Goal: Information Seeking & Learning: Learn about a topic

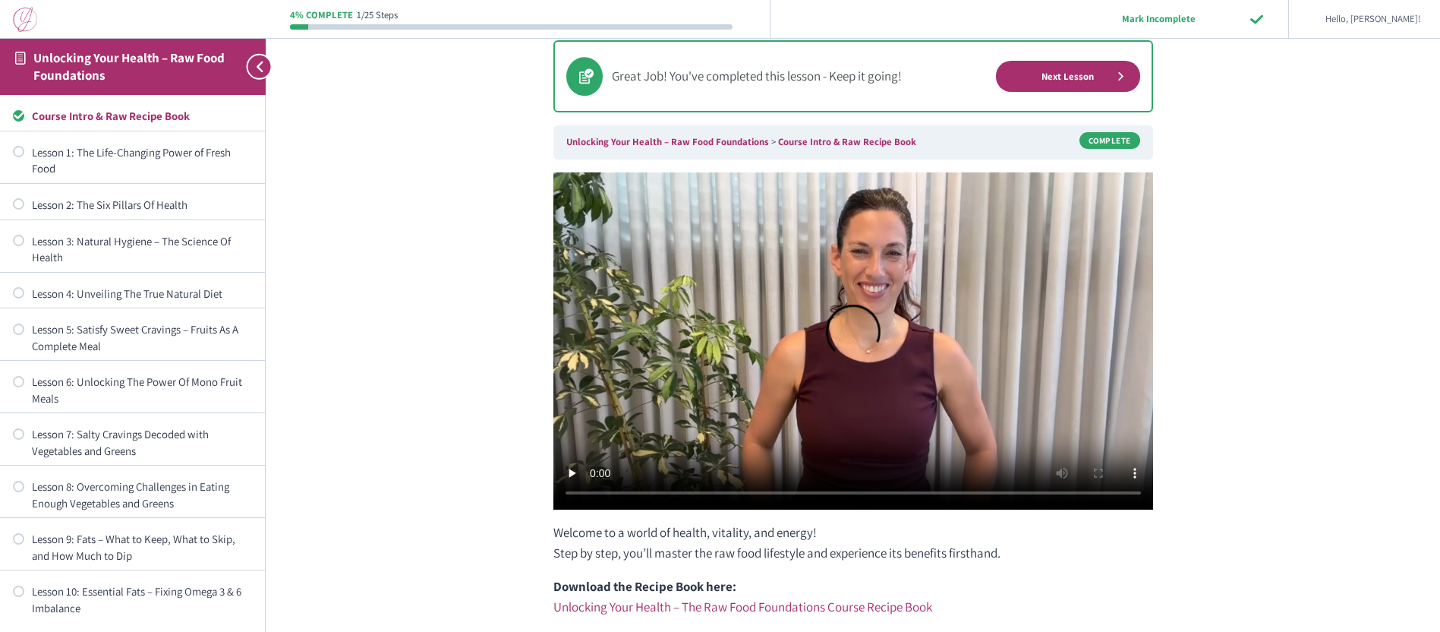
scroll to position [83, 0]
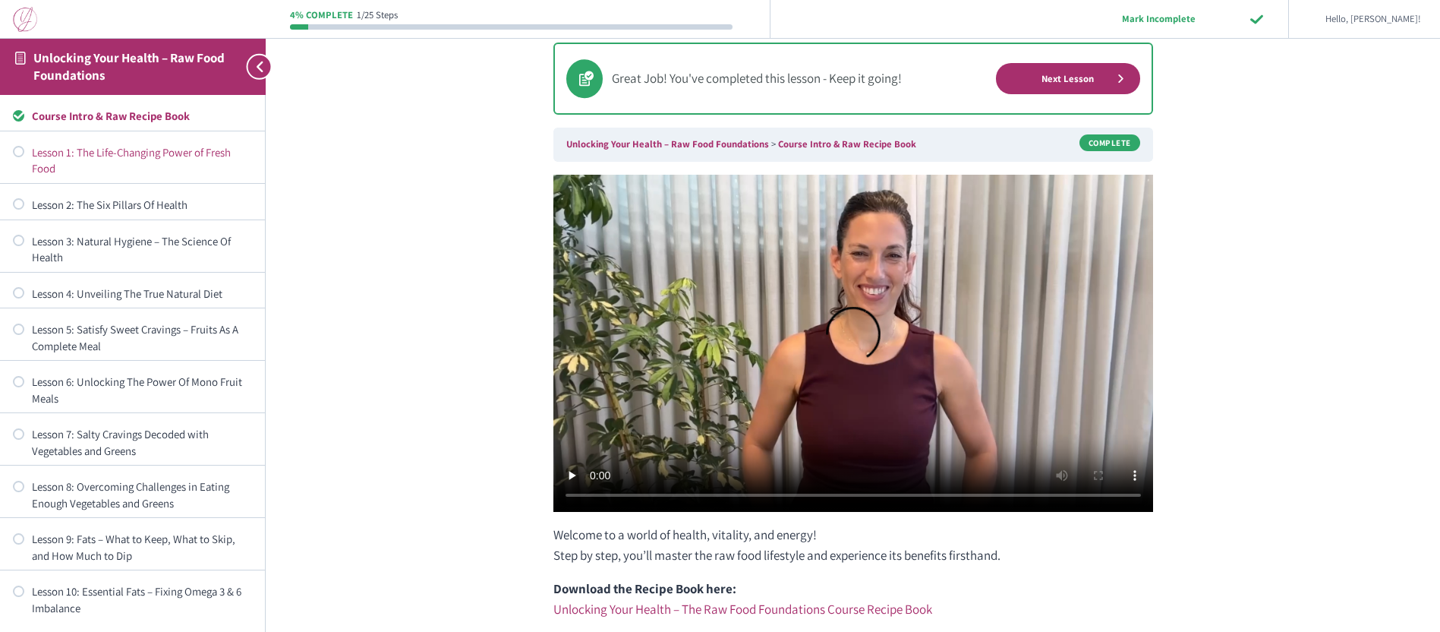
click at [133, 152] on div "Lesson 1: The Life-Changing Power of Fresh Food" at bounding box center [142, 160] width 220 height 33
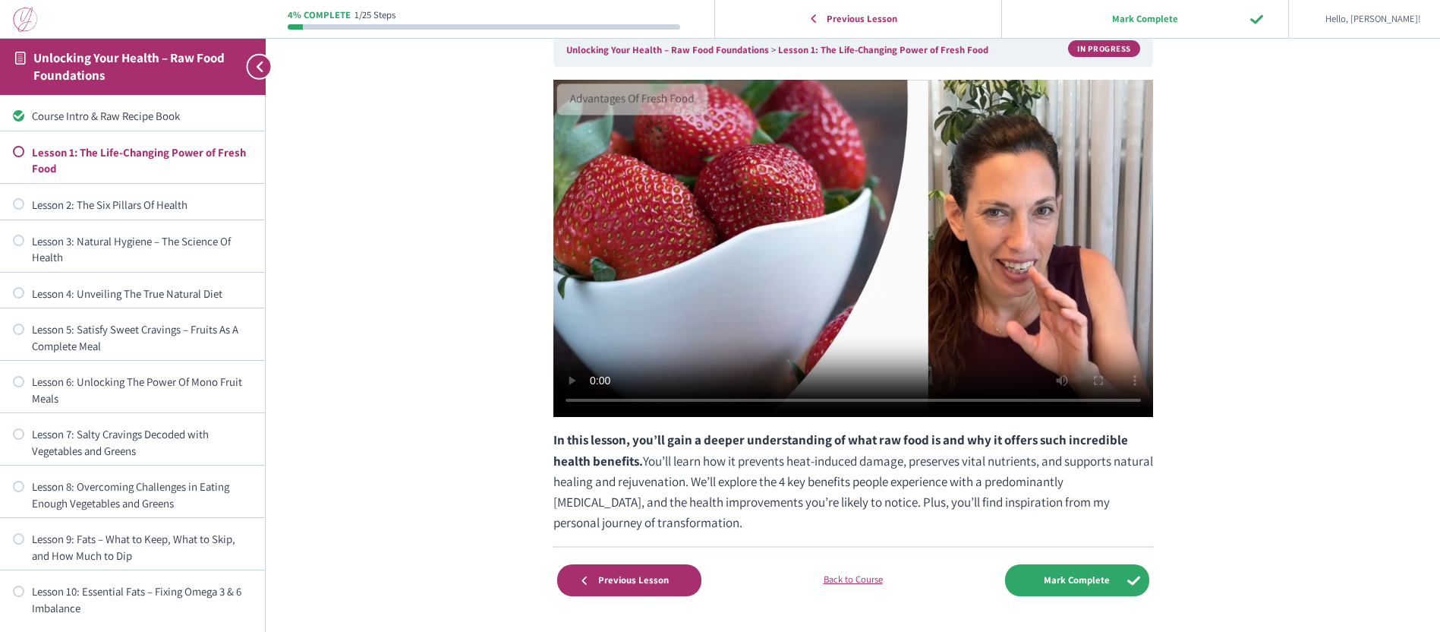
scroll to position [155, 0]
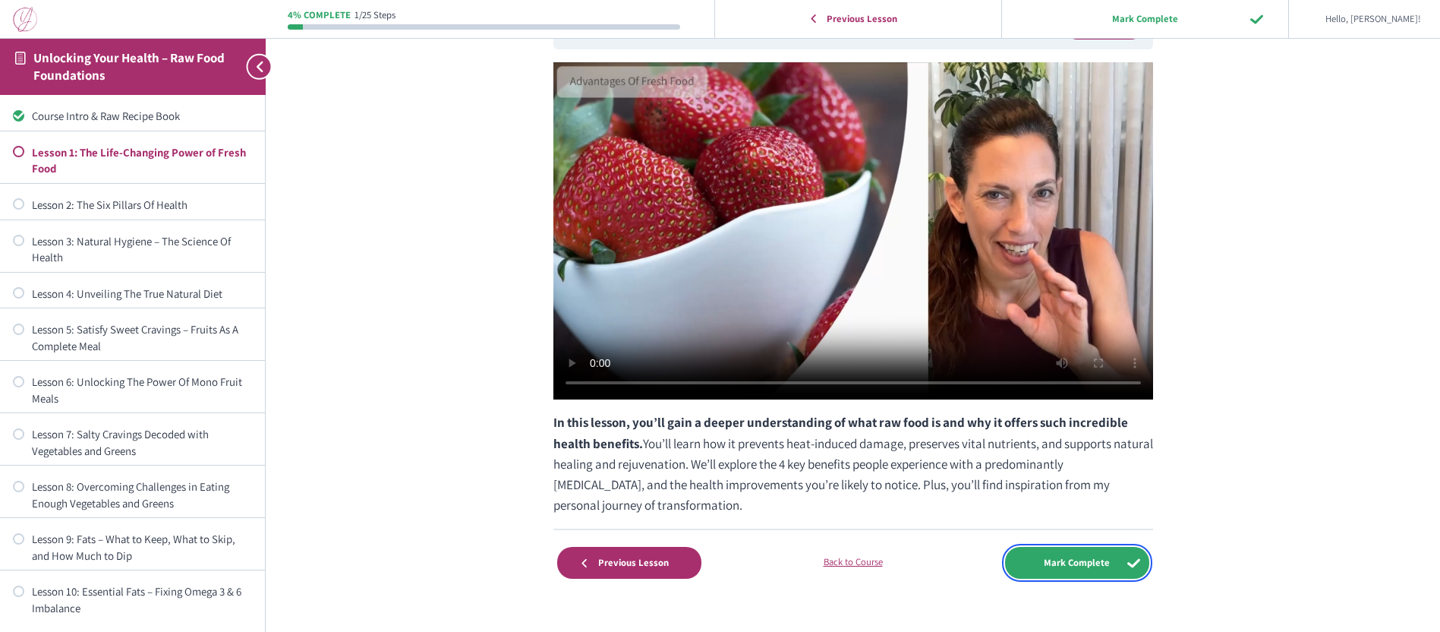
click at [1092, 560] on input "Mark Complete" at bounding box center [1077, 562] width 144 height 31
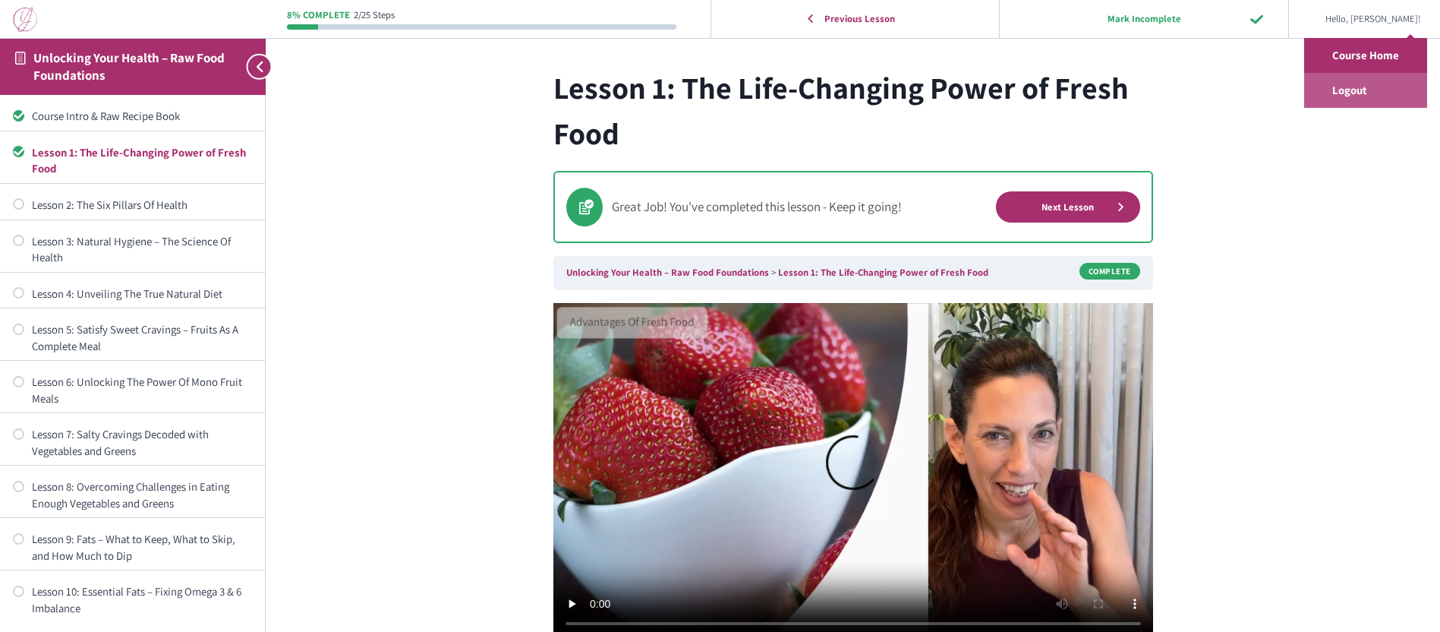
click at [1351, 88] on link "Logout" at bounding box center [1365, 90] width 123 height 35
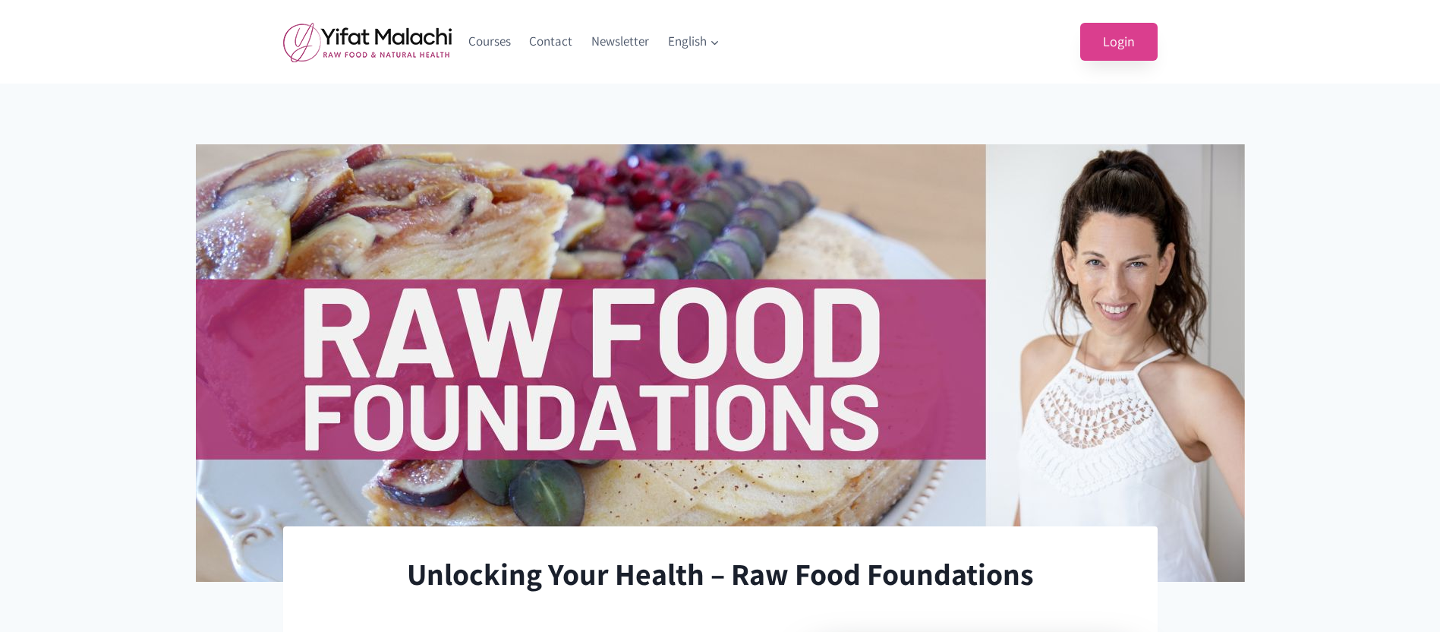
click at [1124, 38] on link "Login" at bounding box center [1118, 42] width 77 height 39
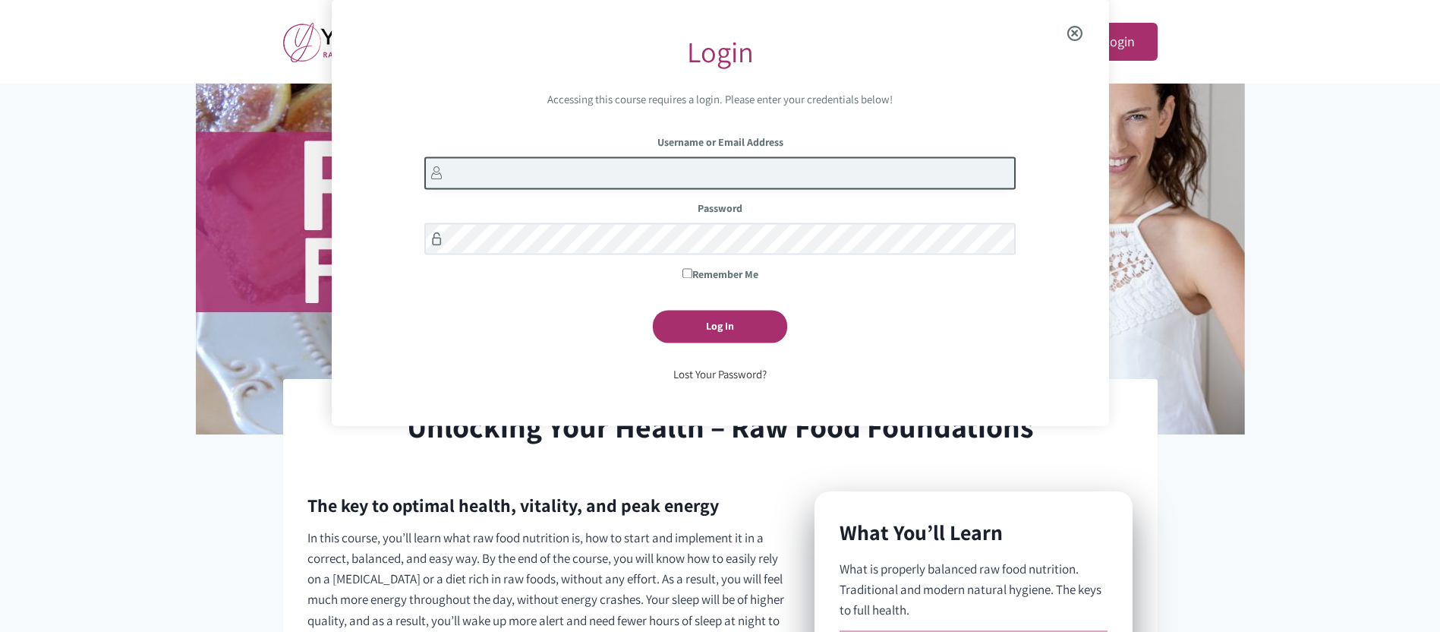
click at [707, 175] on input "Username or Email Address" at bounding box center [719, 172] width 591 height 33
type input "lydia.scoggins"
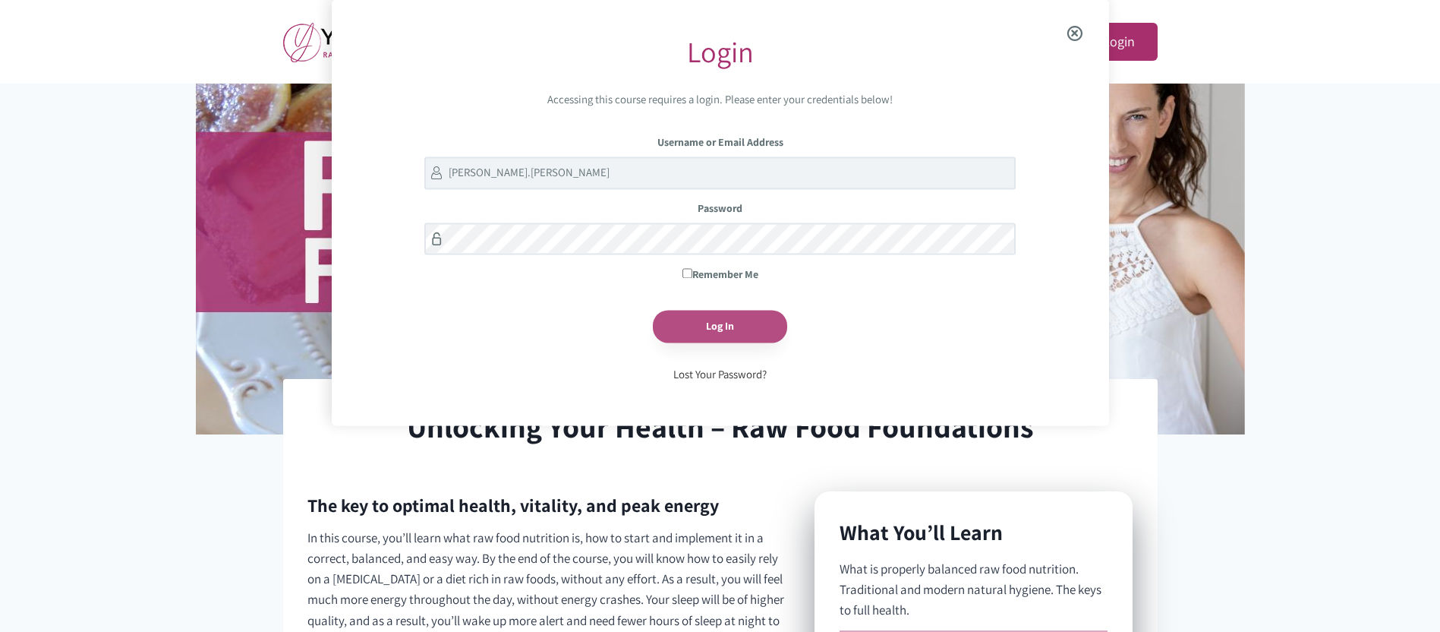
click at [727, 319] on input "Log In" at bounding box center [720, 326] width 134 height 33
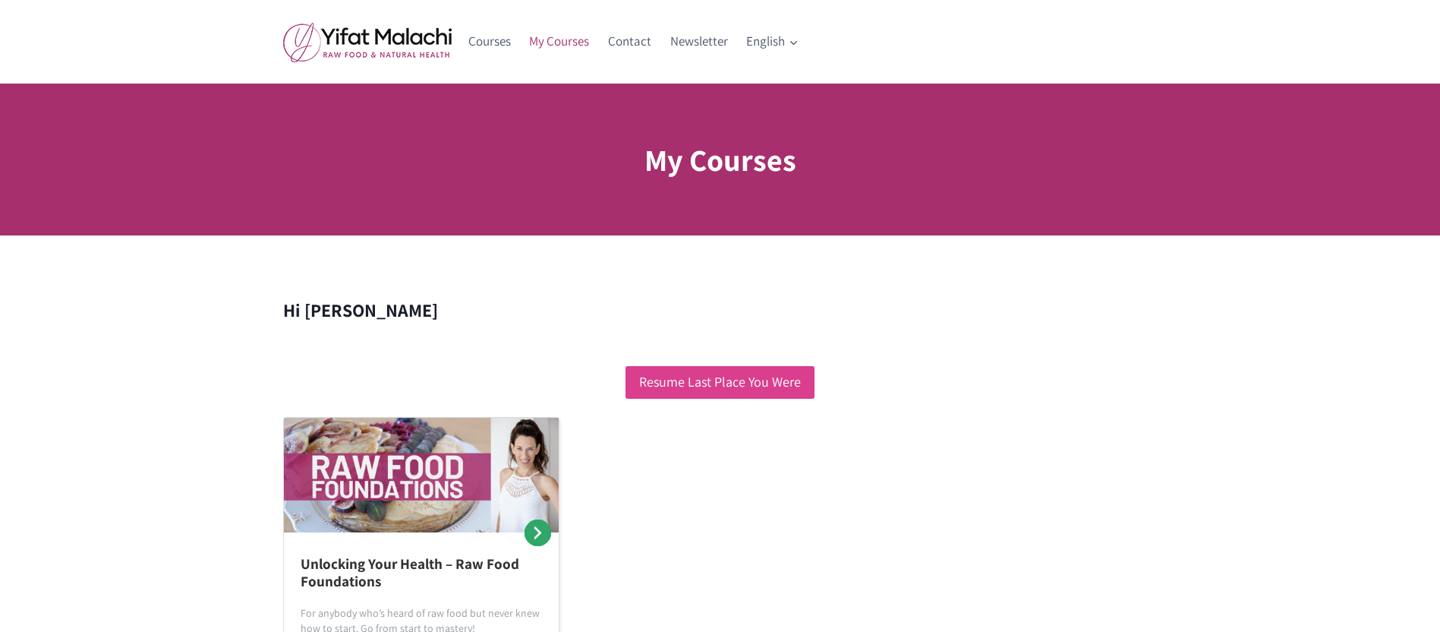
click at [765, 382] on link "Resume Last Place You Were" at bounding box center [720, 382] width 189 height 33
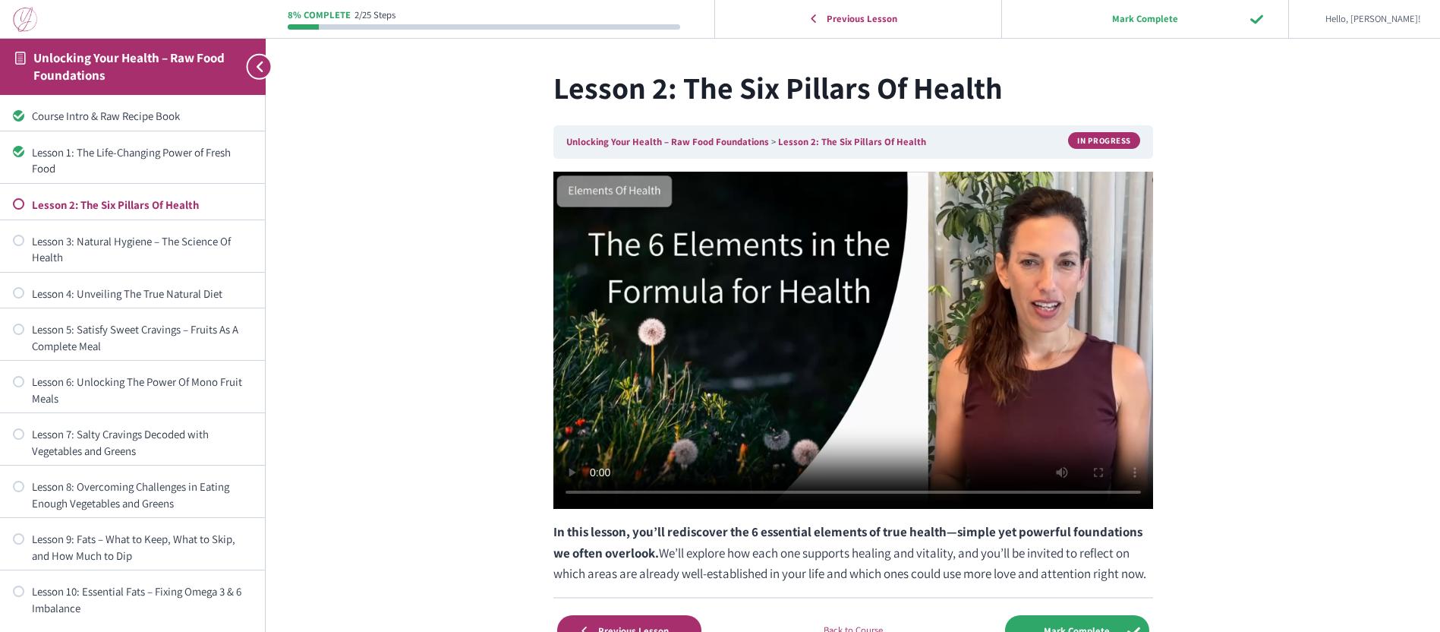
click at [147, 198] on div "Lesson 2: The Six Pillars Of Health" at bounding box center [142, 205] width 220 height 16
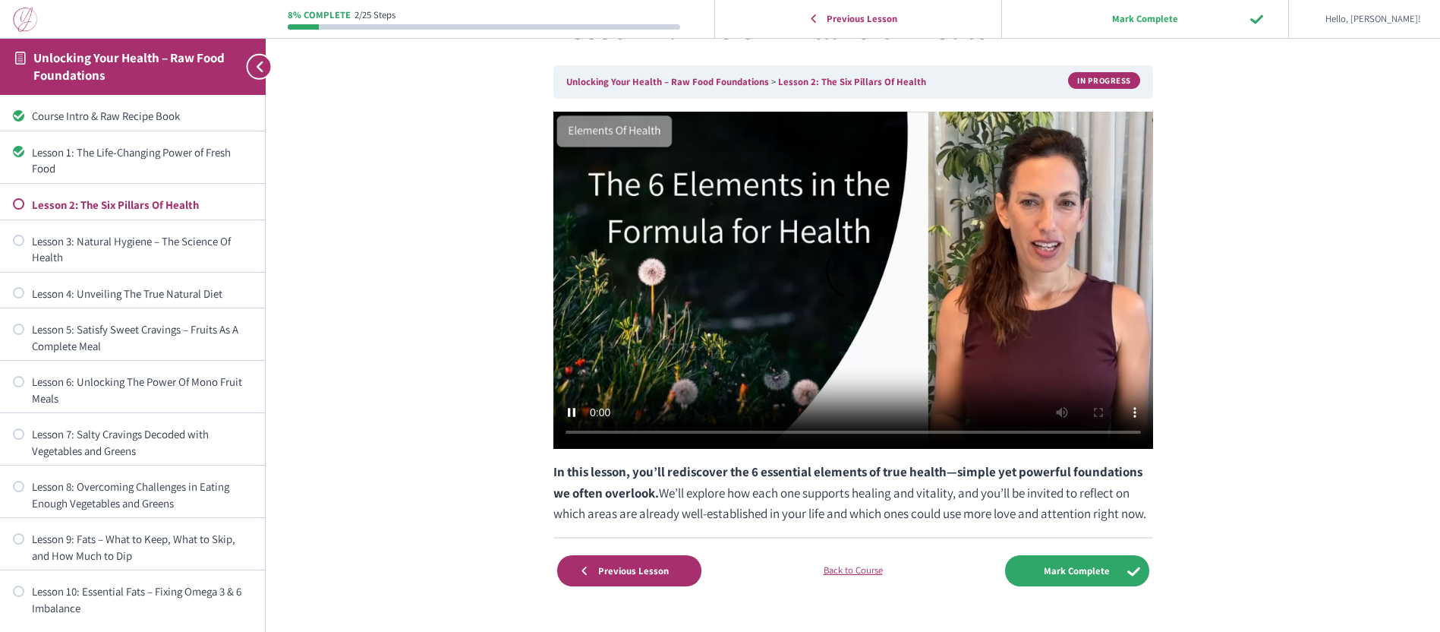
scroll to position [67, 0]
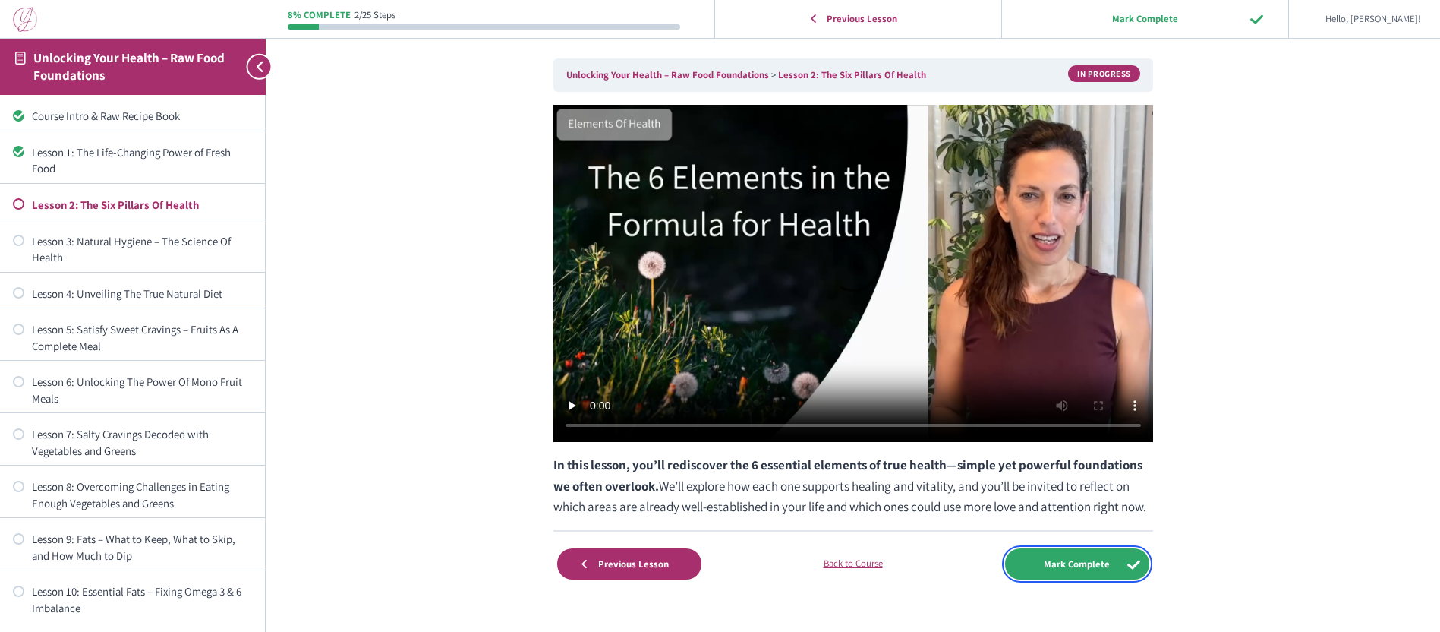
click at [1102, 579] on input "Mark Complete" at bounding box center [1077, 563] width 144 height 31
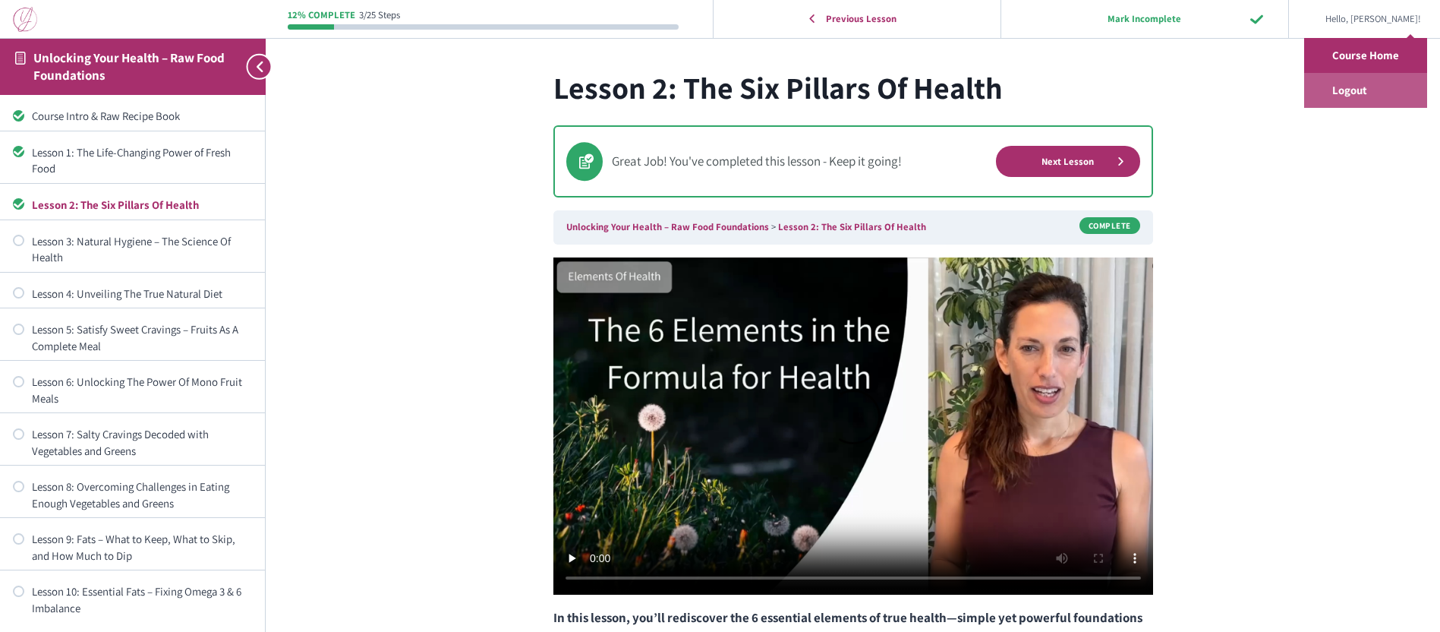
drag, startPoint x: 1340, startPoint y: 85, endPoint x: 1356, endPoint y: 87, distance: 16.0
click at [1341, 86] on link "Logout" at bounding box center [1365, 90] width 123 height 35
